Goal: Transaction & Acquisition: Purchase product/service

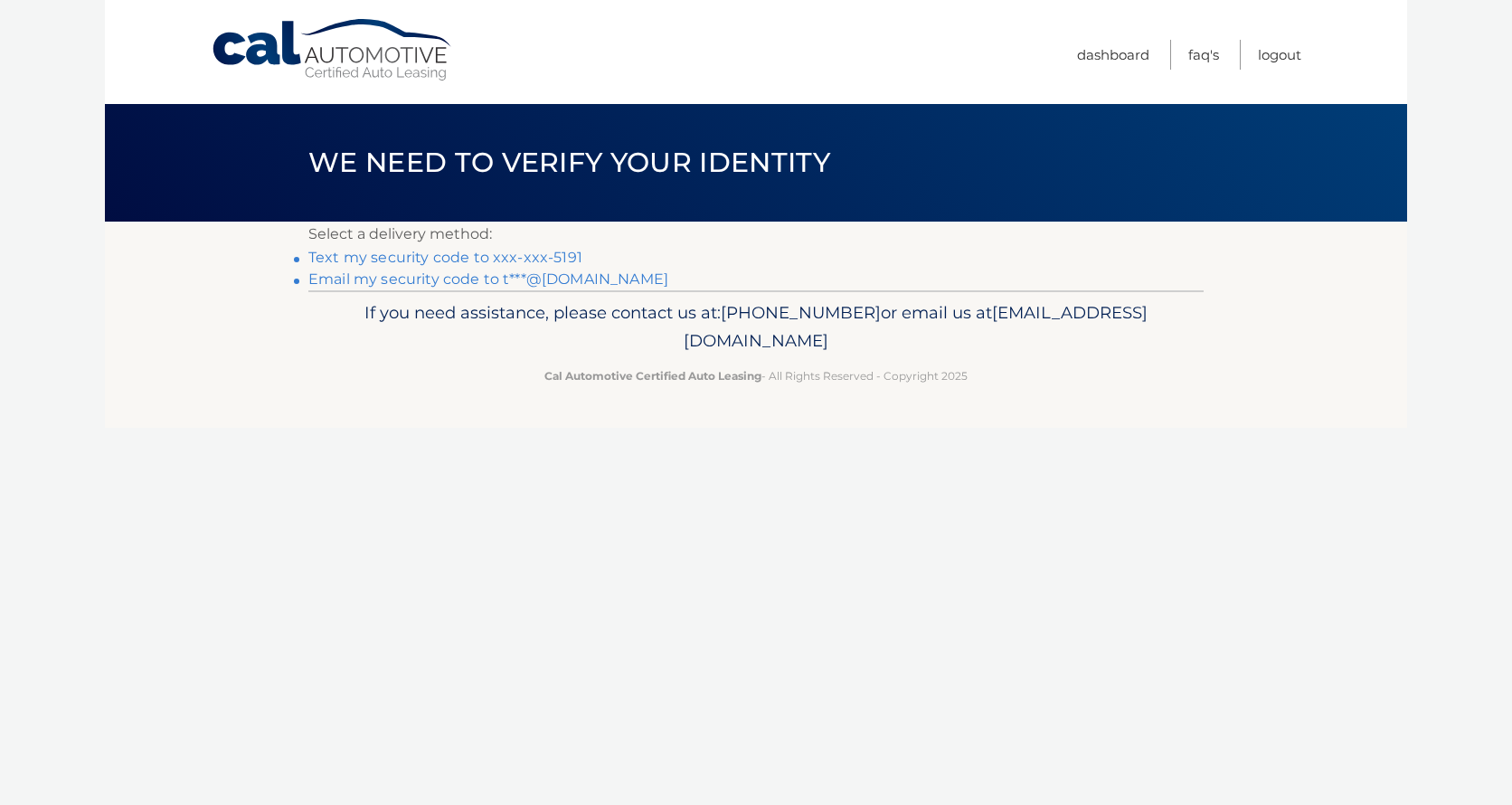
click at [466, 258] on link "Text my security code to xxx-xxx-5191" at bounding box center [445, 257] width 274 height 17
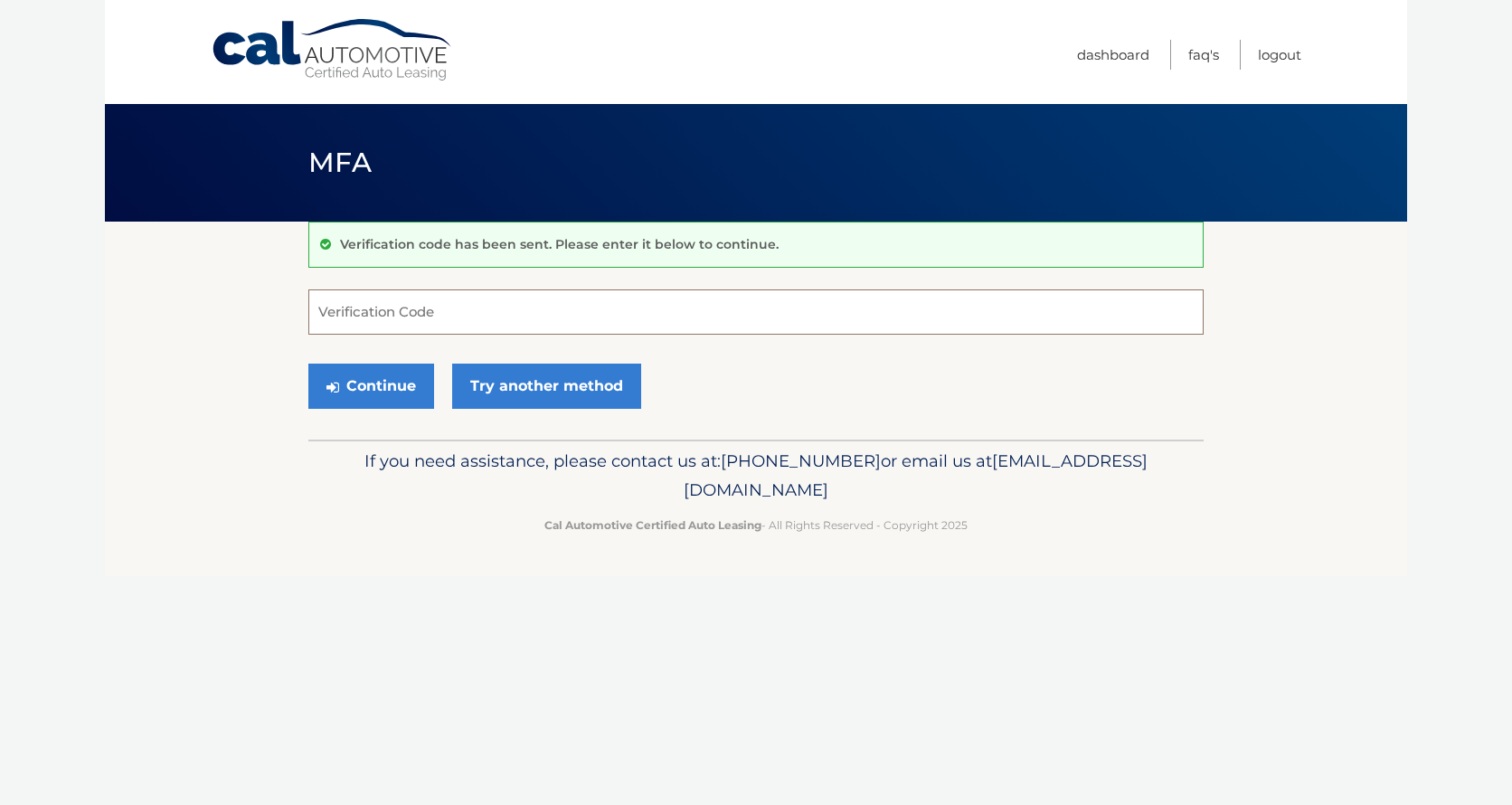
click at [505, 308] on input "Verification Code" at bounding box center [756, 311] width 895 height 45
type input "190952"
click at [309, 364] on button "Continue" at bounding box center [372, 386] width 126 height 45
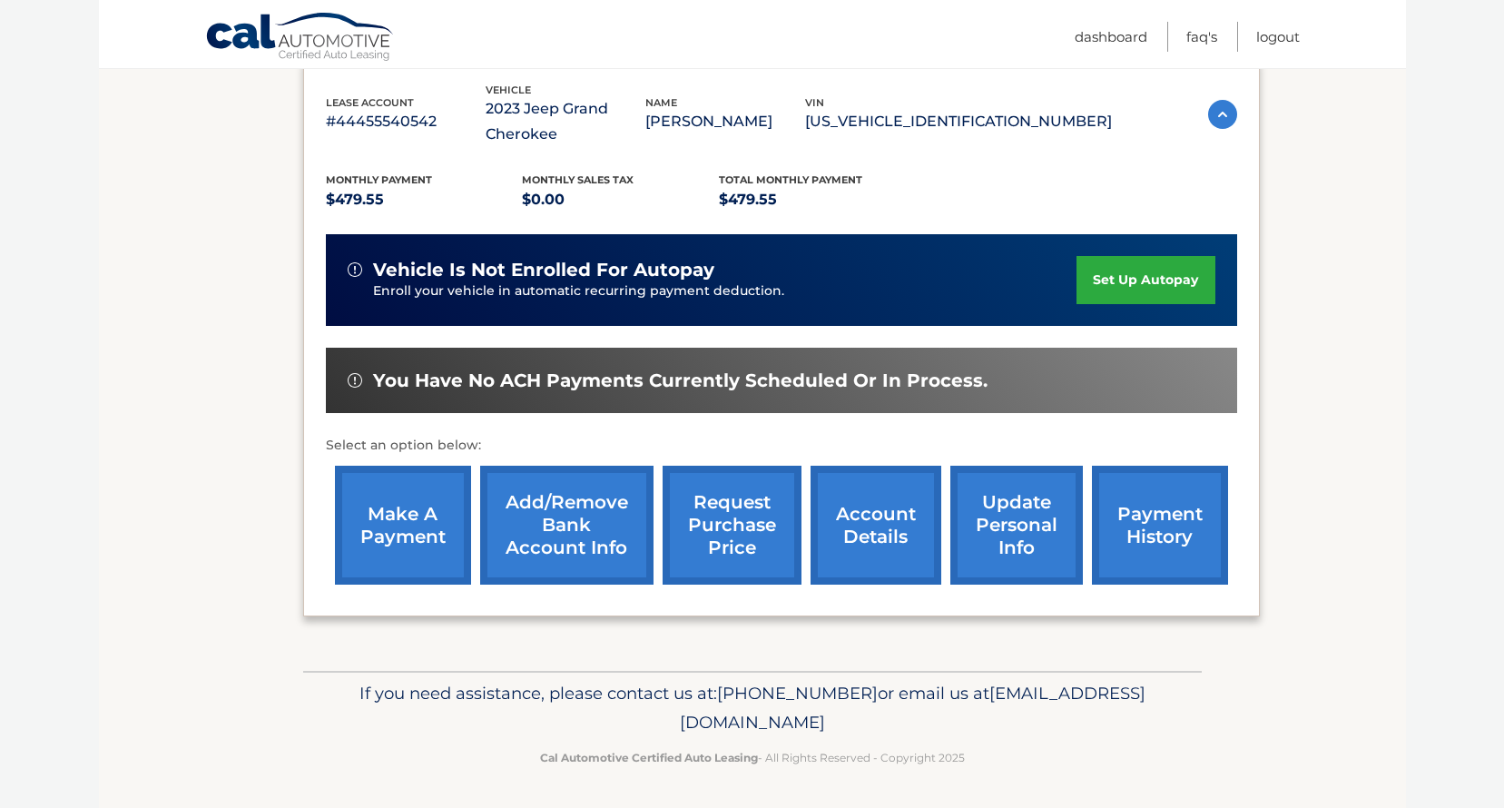
scroll to position [318, 0]
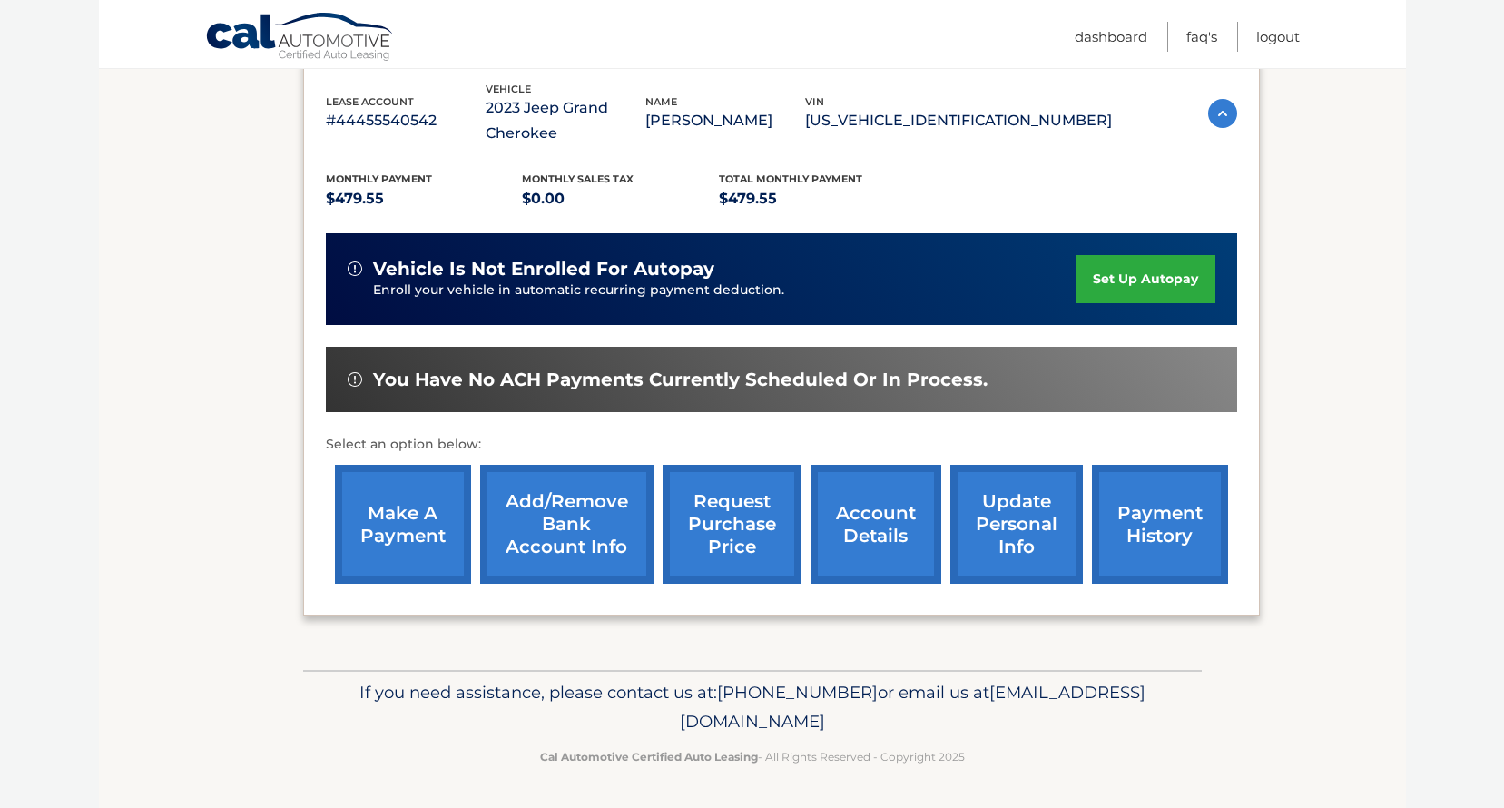
click at [387, 507] on link "make a payment" at bounding box center [403, 524] width 136 height 119
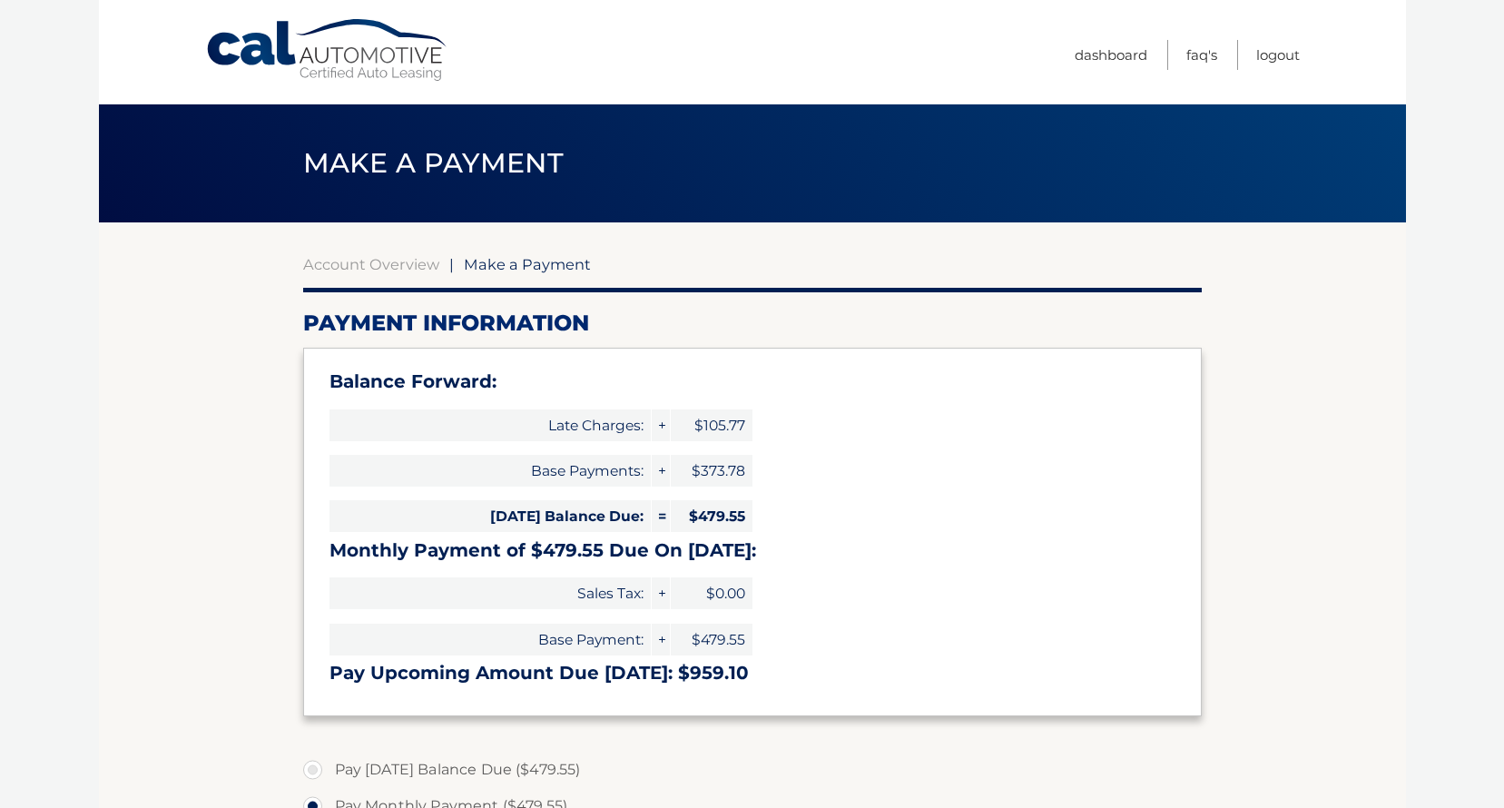
select select "NGM4YzVjNmEtYmU3Yi00MDExLWI0Y2ItMmI2NjQ2MGJmYWQ0"
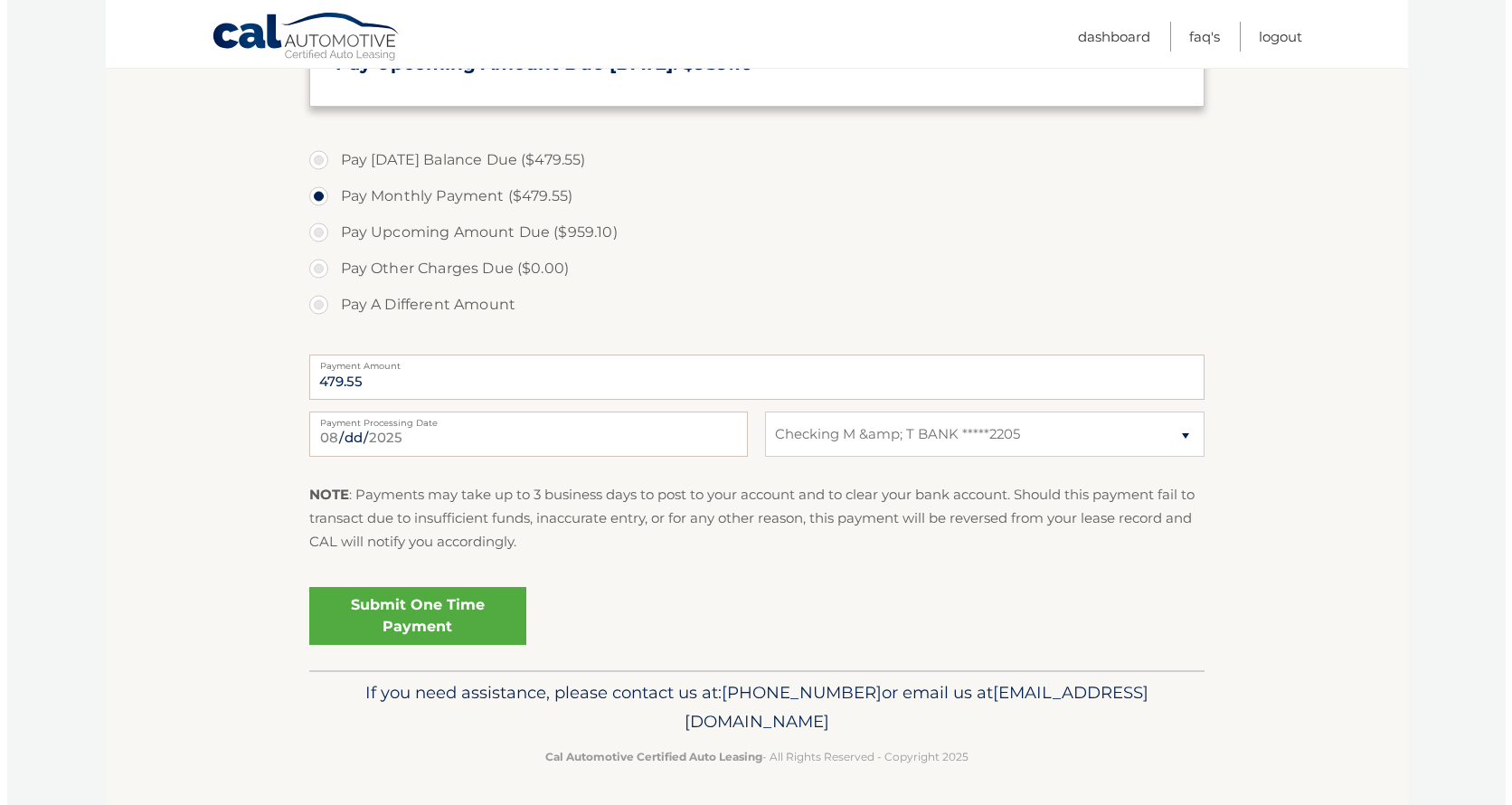
scroll to position [610, 0]
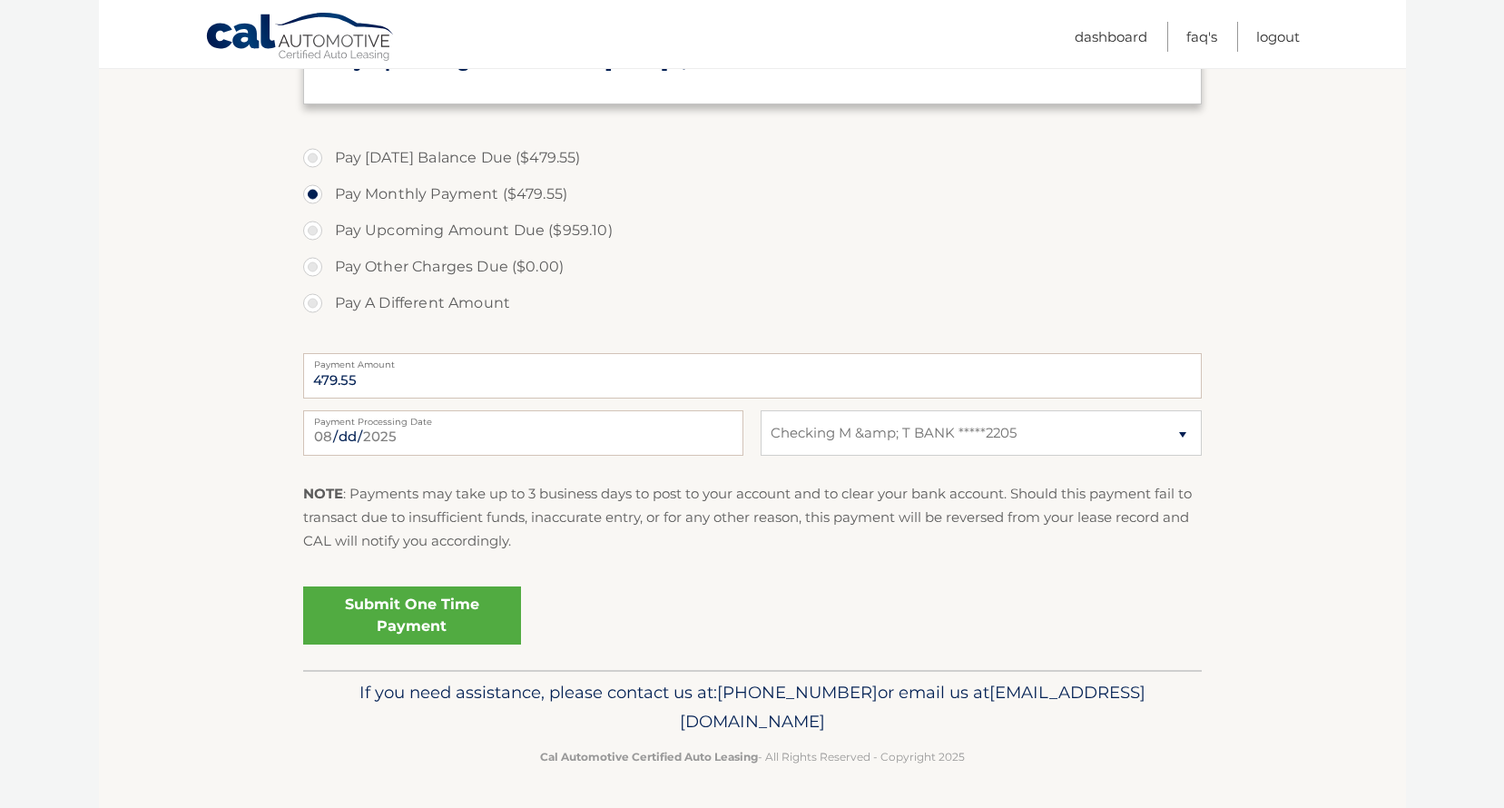
click at [403, 617] on link "Submit One Time Payment" at bounding box center [412, 615] width 218 height 58
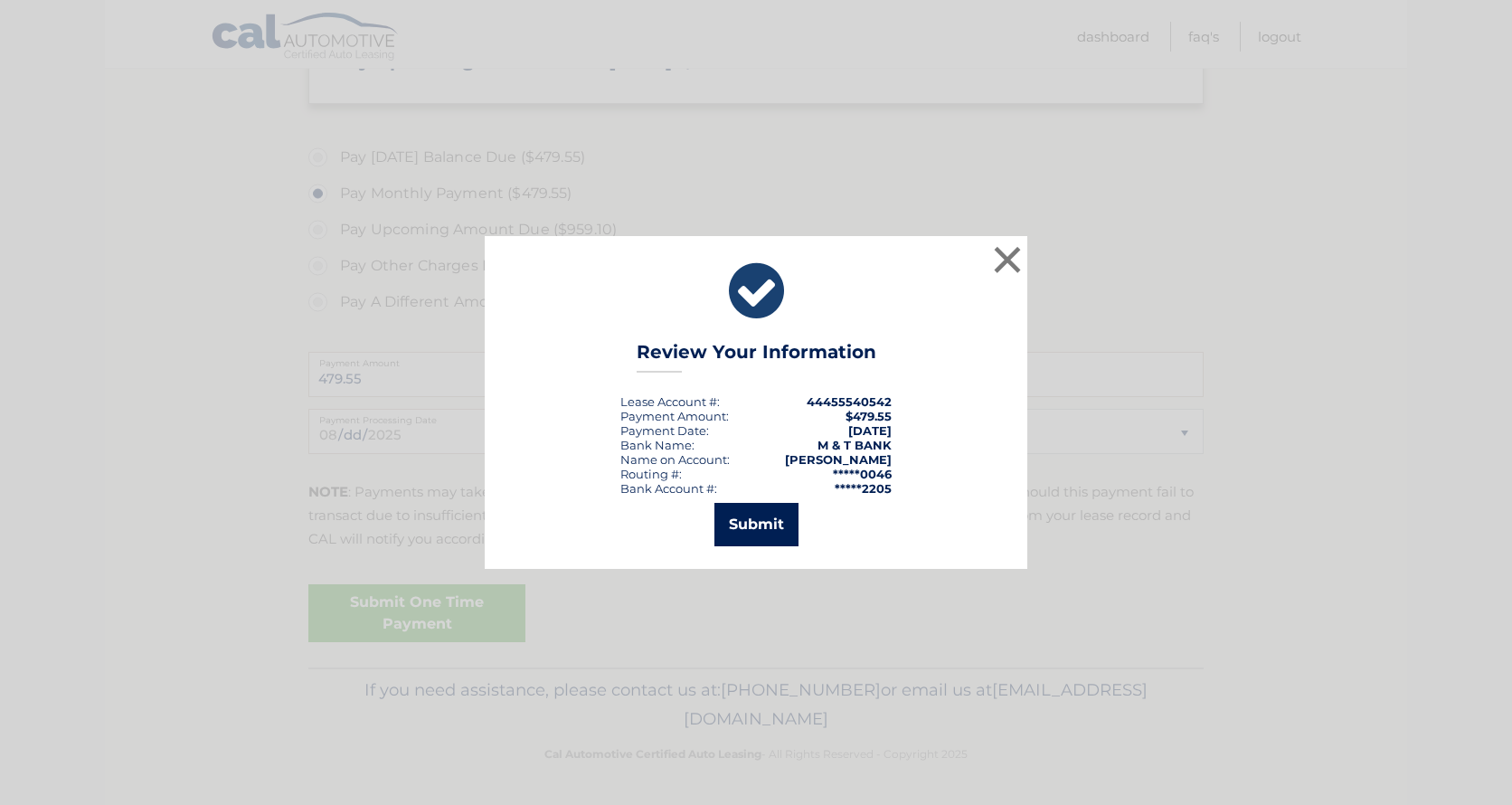
click at [755, 524] on button "Submit" at bounding box center [756, 525] width 84 height 44
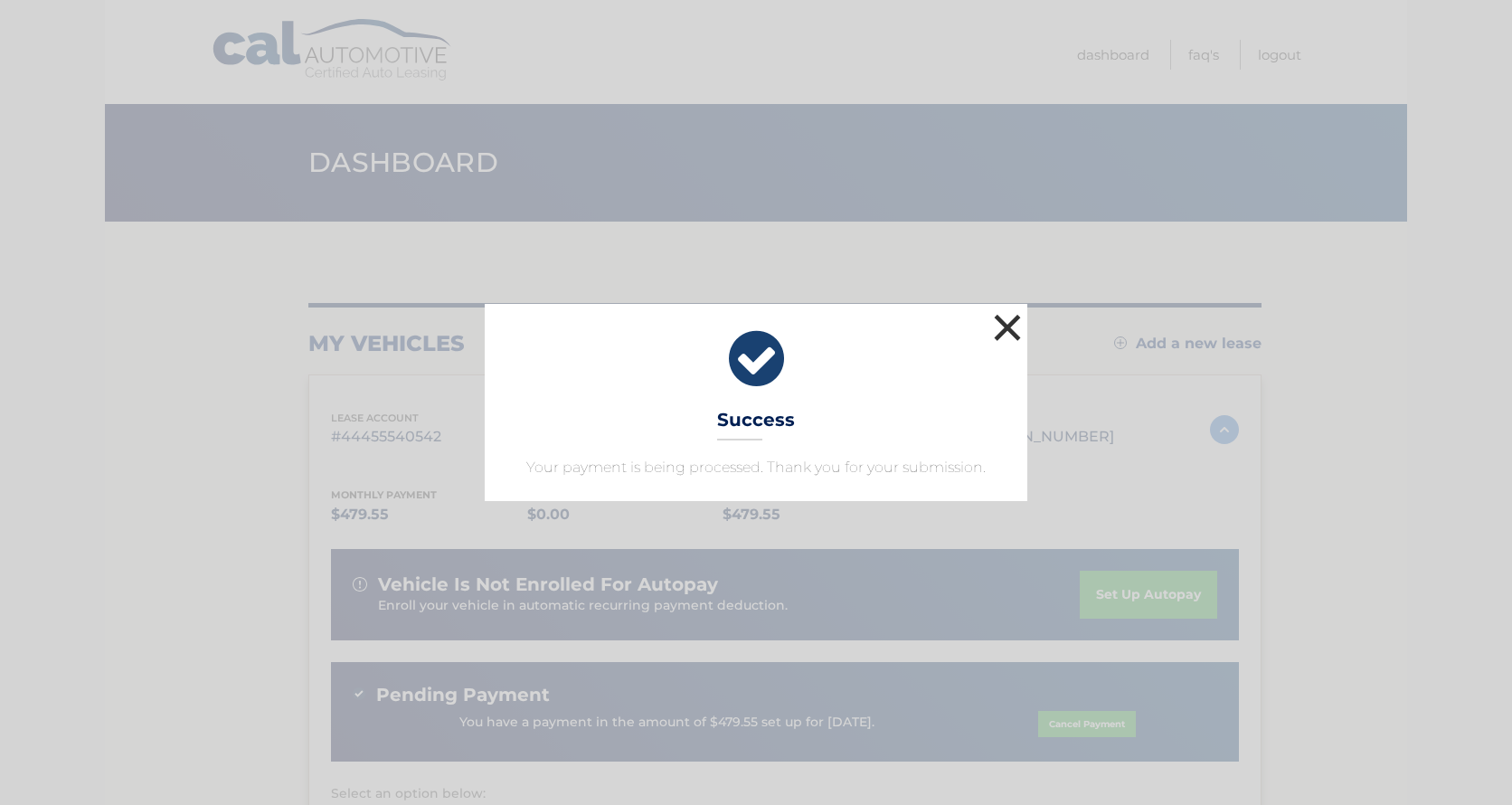
click at [1011, 321] on button "×" at bounding box center [1007, 327] width 36 height 36
